Goal: Information Seeking & Learning: Check status

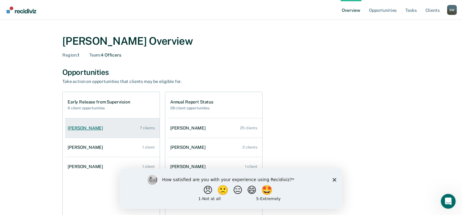
click at [137, 133] on link "[PERSON_NAME] 7 clients" at bounding box center [112, 128] width 95 height 18
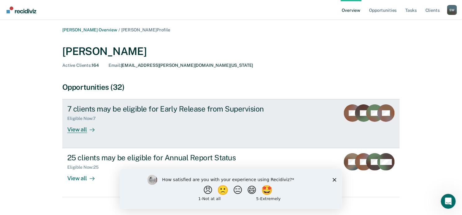
click at [83, 131] on div "View all" at bounding box center [84, 127] width 35 height 12
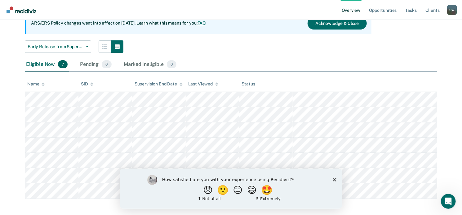
scroll to position [68, 0]
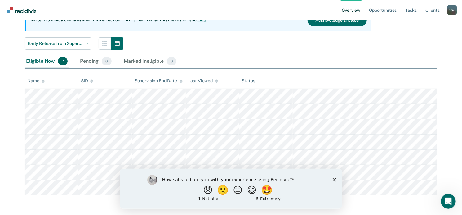
click at [333, 180] on polygon "Close survey" at bounding box center [334, 179] width 4 height 4
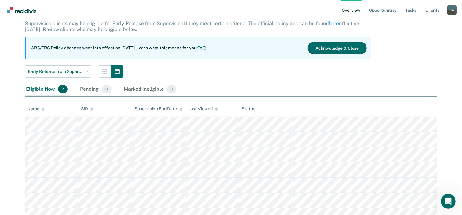
scroll to position [0, 0]
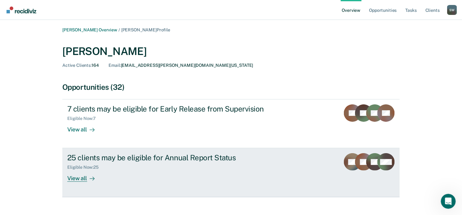
click at [94, 179] on div "View all" at bounding box center [84, 176] width 35 height 12
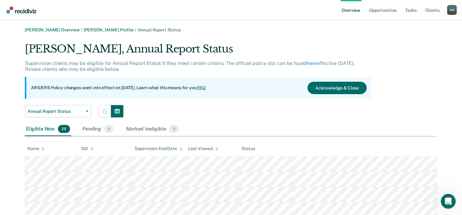
scroll to position [31, 0]
